Goal: Task Accomplishment & Management: Complete application form

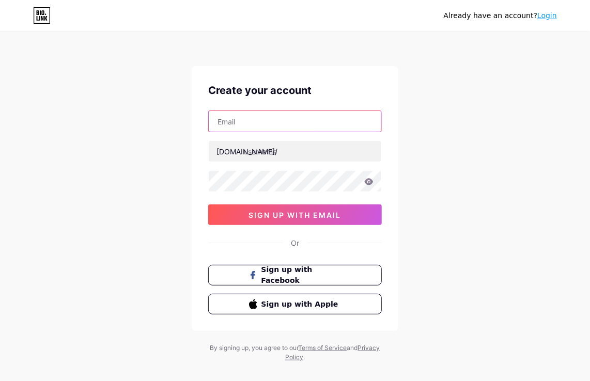
click at [327, 125] on input "text" at bounding box center [295, 121] width 173 height 21
type input "[EMAIL_ADDRESS][DOMAIN_NAME]"
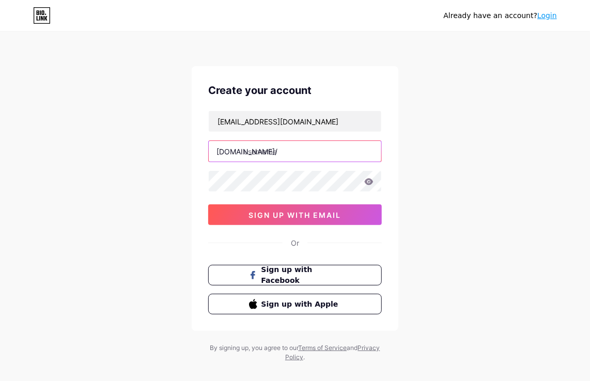
click at [213, 151] on input "text" at bounding box center [295, 151] width 173 height 21
click at [213, 151] on input "tdrips_" at bounding box center [295, 151] width 173 height 21
type input "drips_theproject"
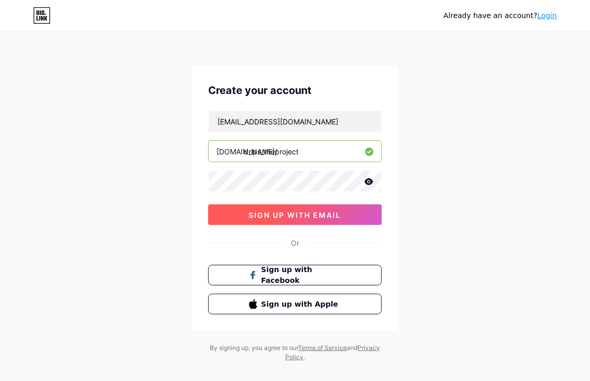
click at [263, 213] on span "sign up with email" at bounding box center [295, 215] width 93 height 9
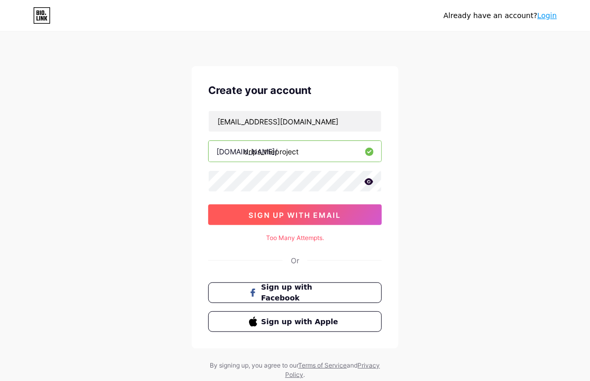
click at [263, 213] on span "sign up with email" at bounding box center [295, 215] width 93 height 9
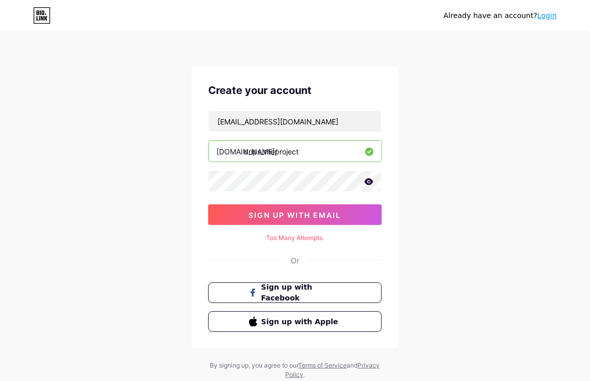
click at [367, 184] on icon at bounding box center [369, 181] width 9 height 7
